Goal: Navigation & Orientation: Find specific page/section

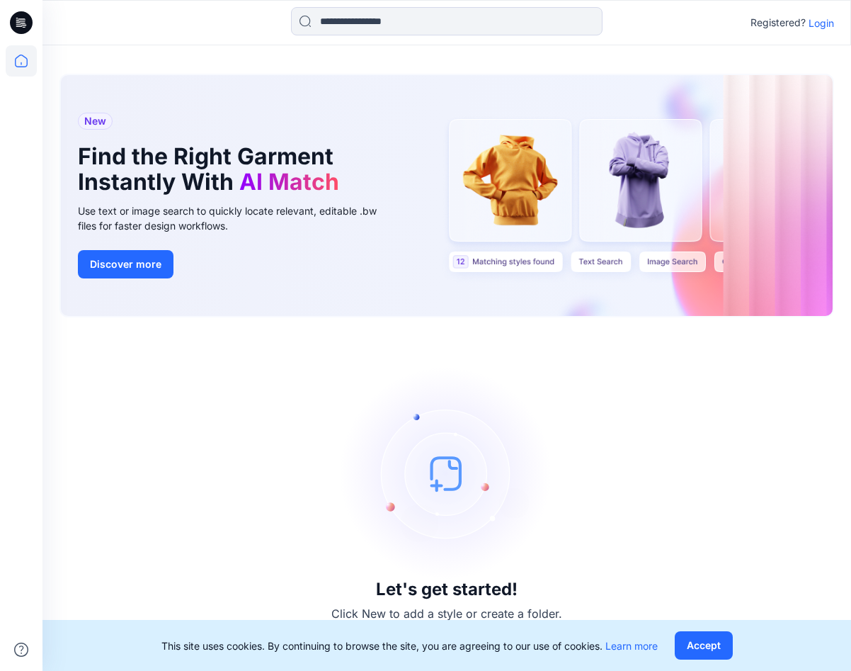
click at [252, 353] on div "Let's get started! Click New to add a style or create a folder." at bounding box center [446, 493] width 775 height 319
click at [820, 21] on p "Login" at bounding box center [821, 23] width 25 height 15
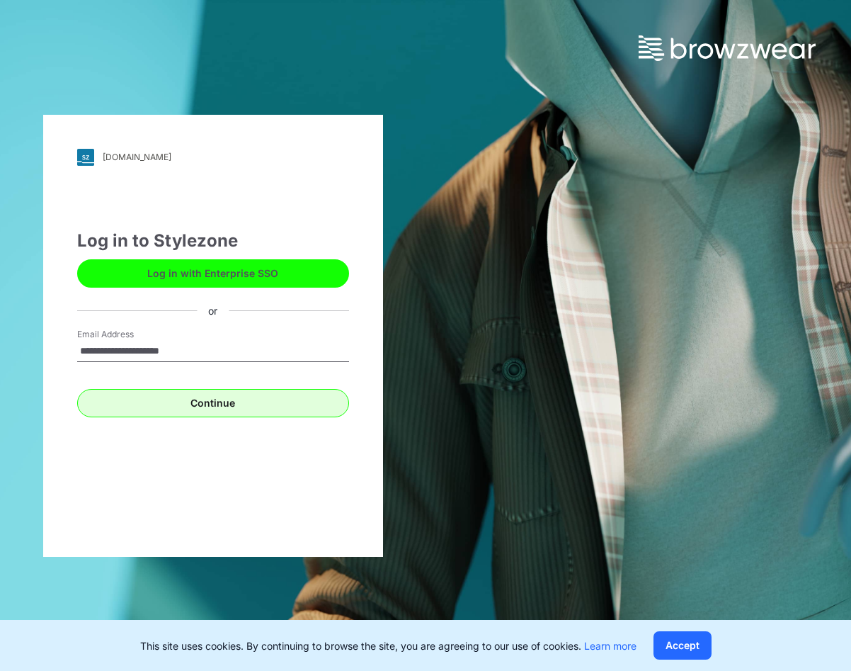
type input "**********"
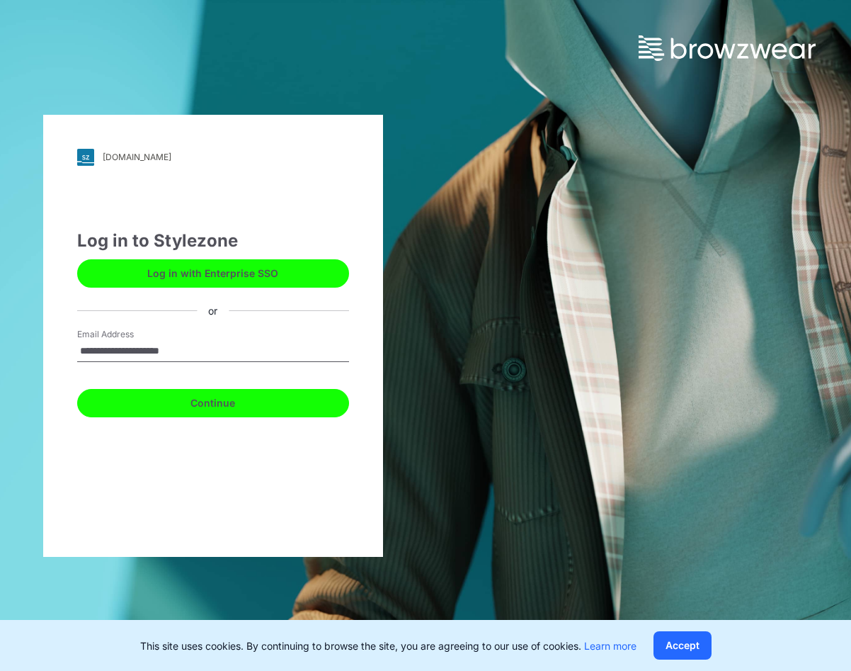
click at [214, 405] on button "Continue" at bounding box center [213, 403] width 272 height 28
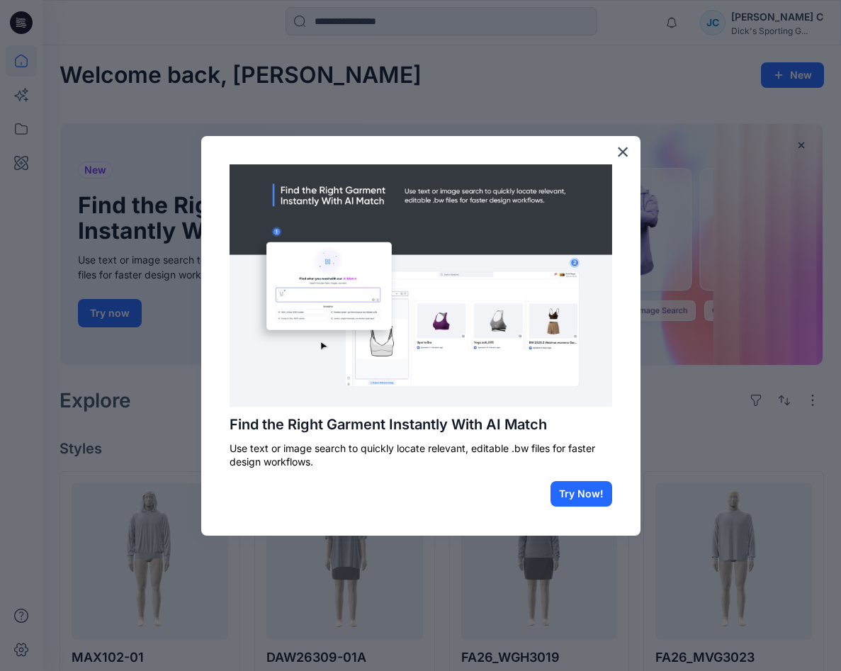
click at [197, 373] on div at bounding box center [420, 335] width 841 height 671
click at [620, 151] on button "×" at bounding box center [622, 151] width 13 height 23
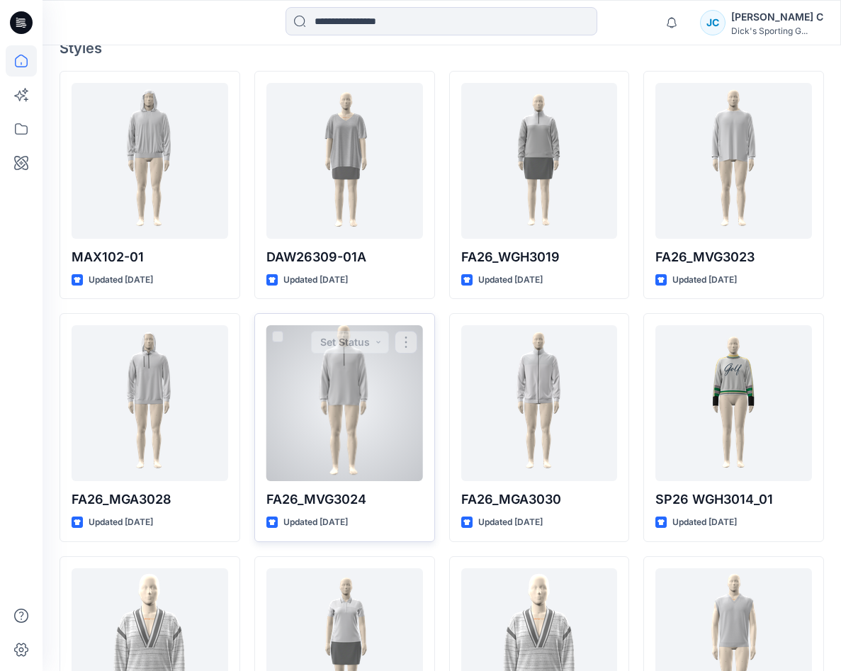
scroll to position [425, 0]
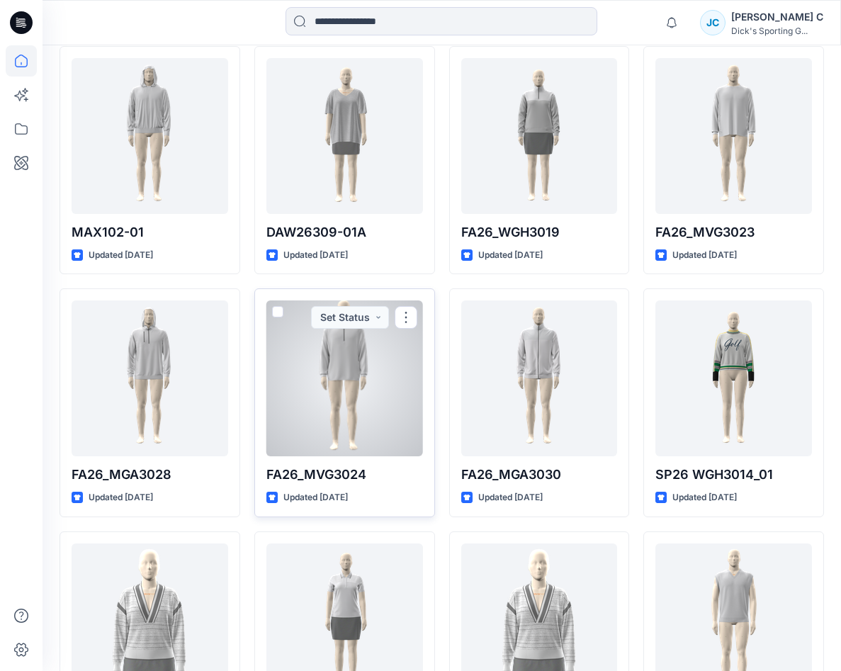
click at [347, 390] on div at bounding box center [344, 378] width 157 height 156
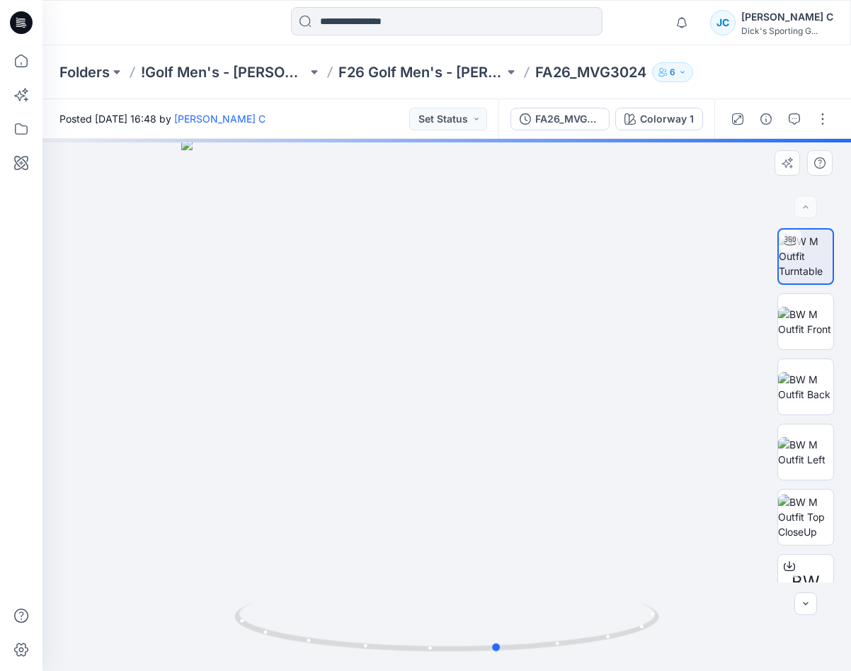
drag, startPoint x: 364, startPoint y: 325, endPoint x: 409, endPoint y: 346, distance: 49.1
click at [409, 349] on div at bounding box center [446, 405] width 809 height 532
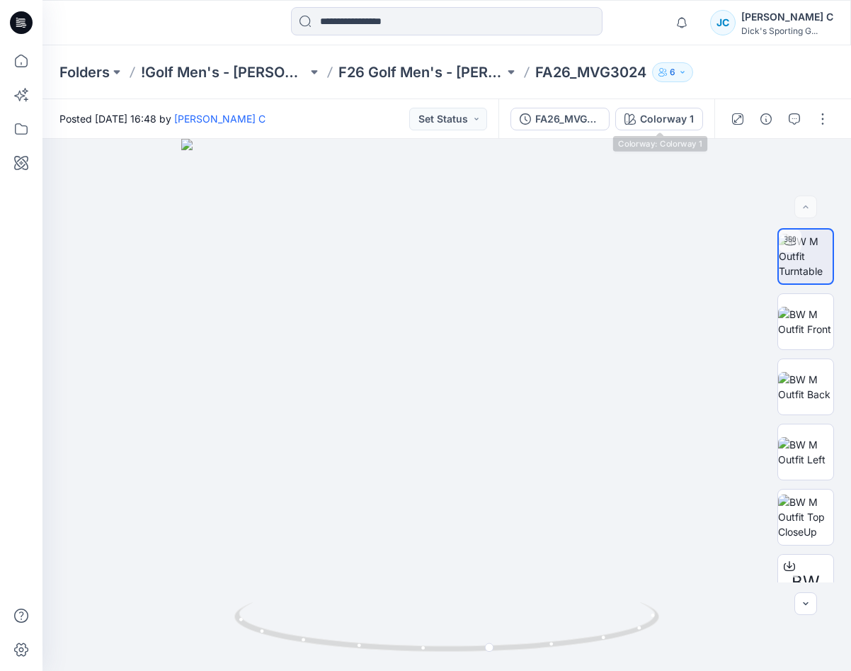
click at [760, 77] on div "Folders !Golf Men's - [PERSON_NAME] F26 Golf Men's - [PERSON_NAME] Board FA26_M…" at bounding box center [446, 72] width 809 height 54
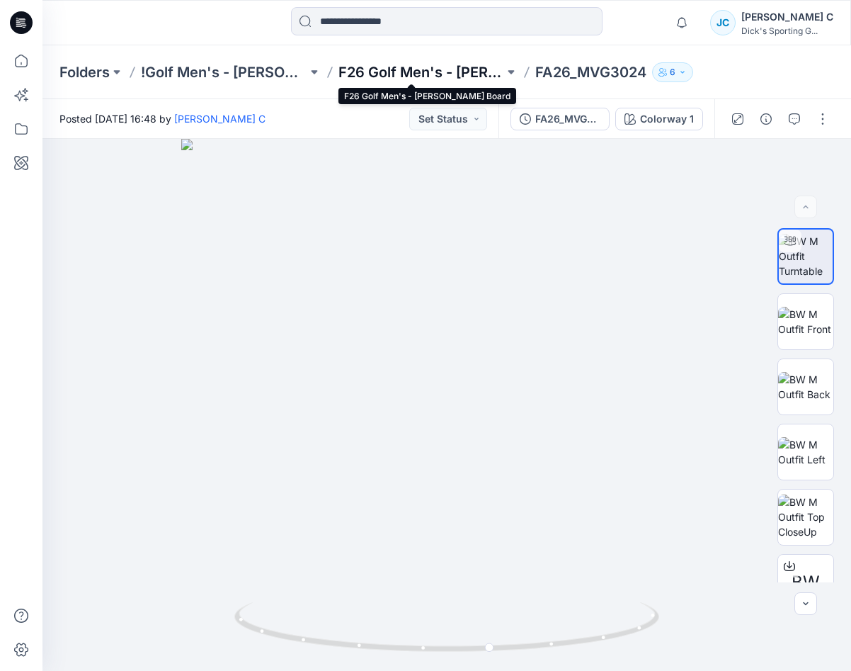
click at [427, 72] on p "F26 Golf Men's - [PERSON_NAME] Board" at bounding box center [422, 72] width 166 height 20
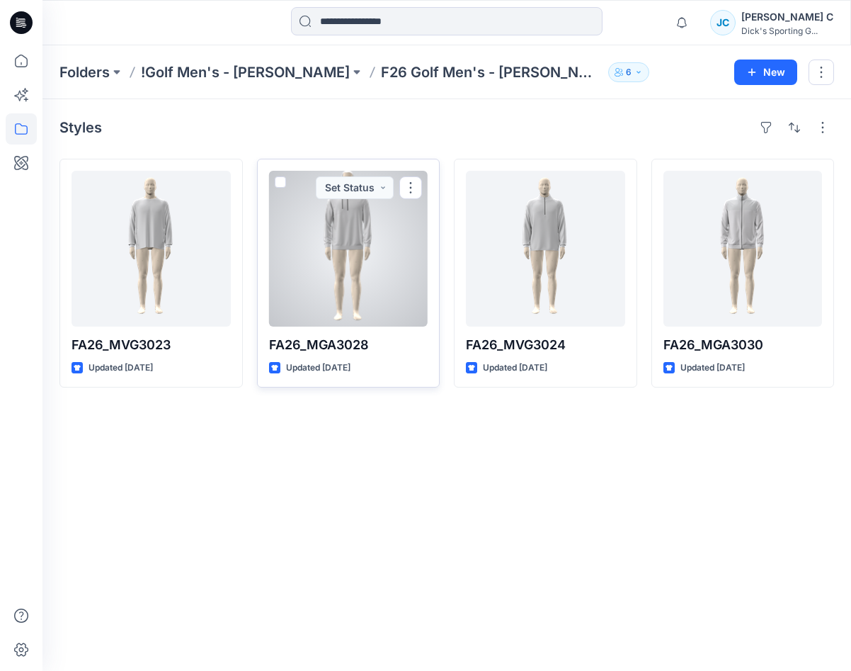
click at [342, 233] on div at bounding box center [348, 249] width 159 height 156
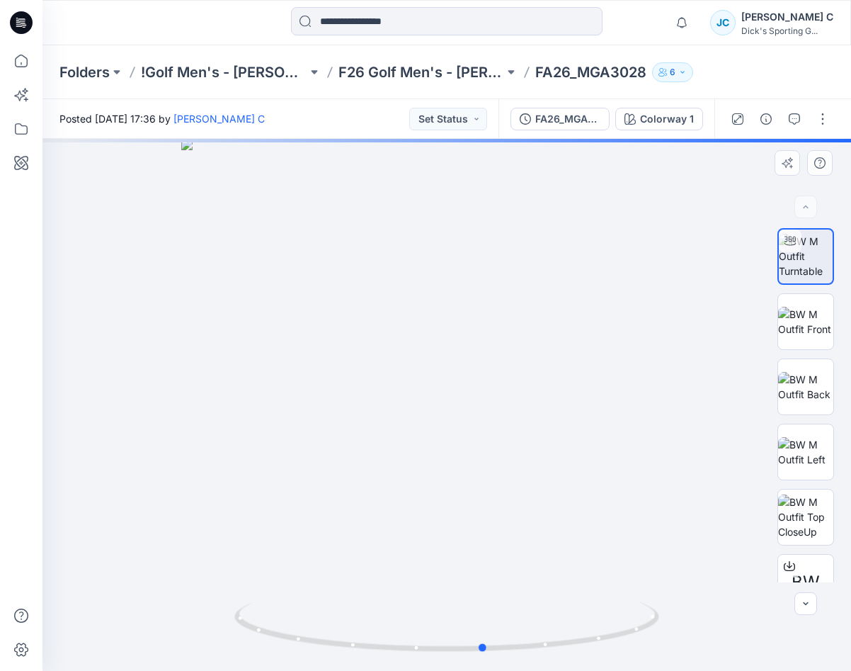
drag, startPoint x: 366, startPoint y: 351, endPoint x: 398, endPoint y: 375, distance: 40.4
click at [398, 375] on div at bounding box center [446, 405] width 809 height 532
click at [436, 277] on div at bounding box center [446, 405] width 809 height 532
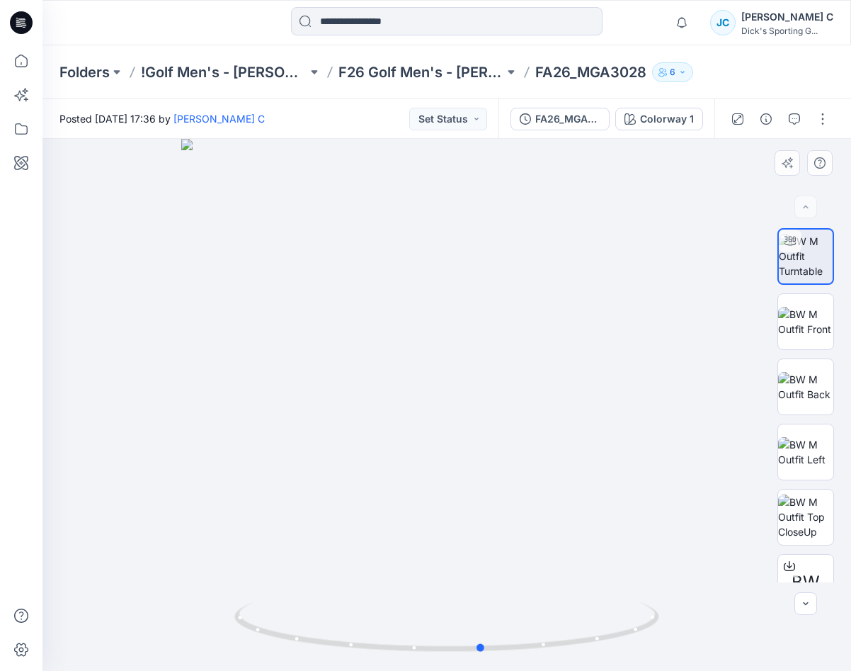
drag, startPoint x: 430, startPoint y: 271, endPoint x: 431, endPoint y: 310, distance: 39.0
click at [431, 310] on div at bounding box center [446, 405] width 809 height 532
click at [584, 296] on div at bounding box center [446, 405] width 809 height 532
